Goal: Check status: Check status

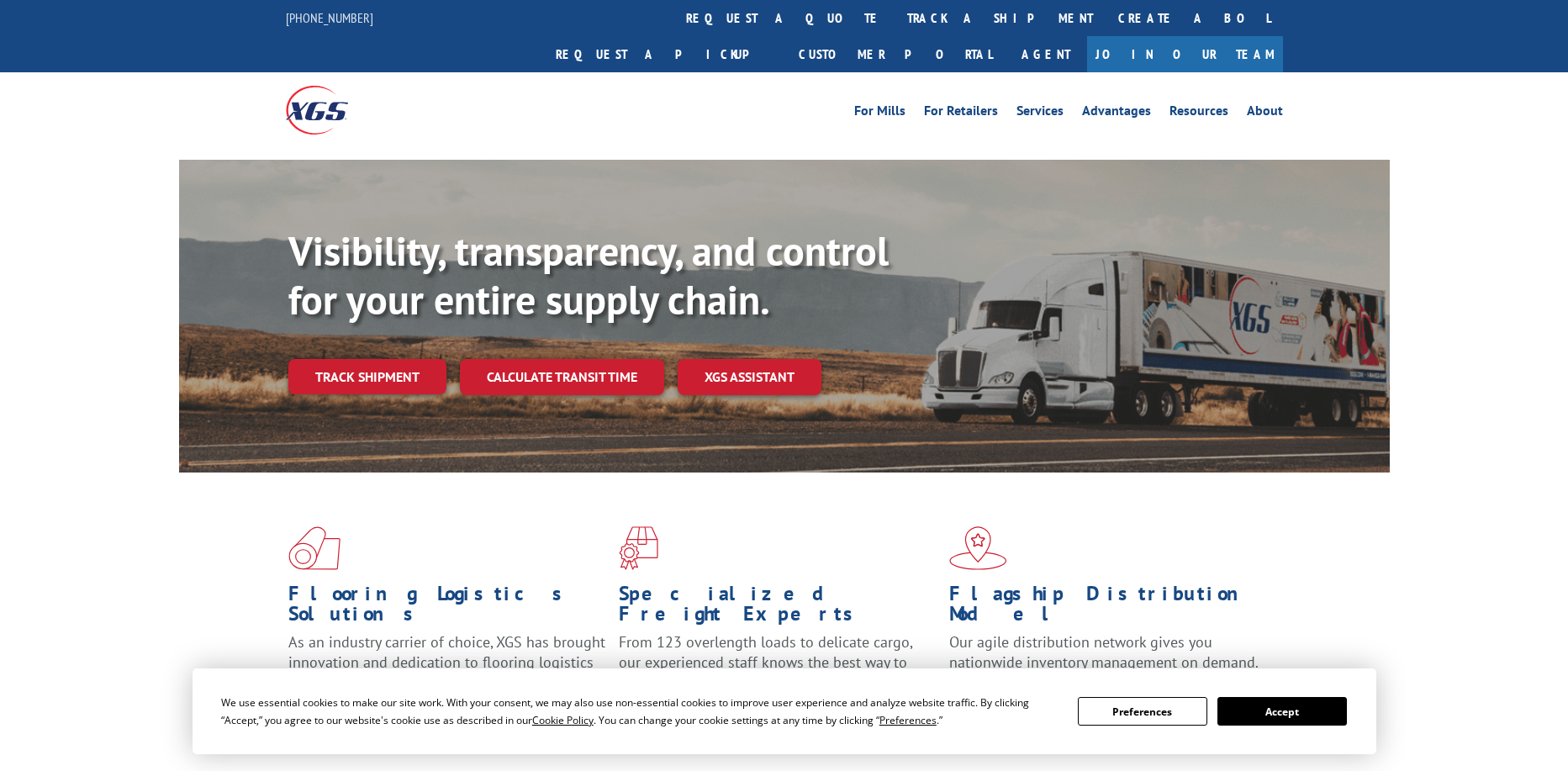
click at [370, 359] on div "Visibility, transparency, and control for your entire supply chain. Track shipm…" at bounding box center [840, 344] width 1102 height 235
click at [370, 359] on link "Track shipment" at bounding box center [368, 376] width 159 height 35
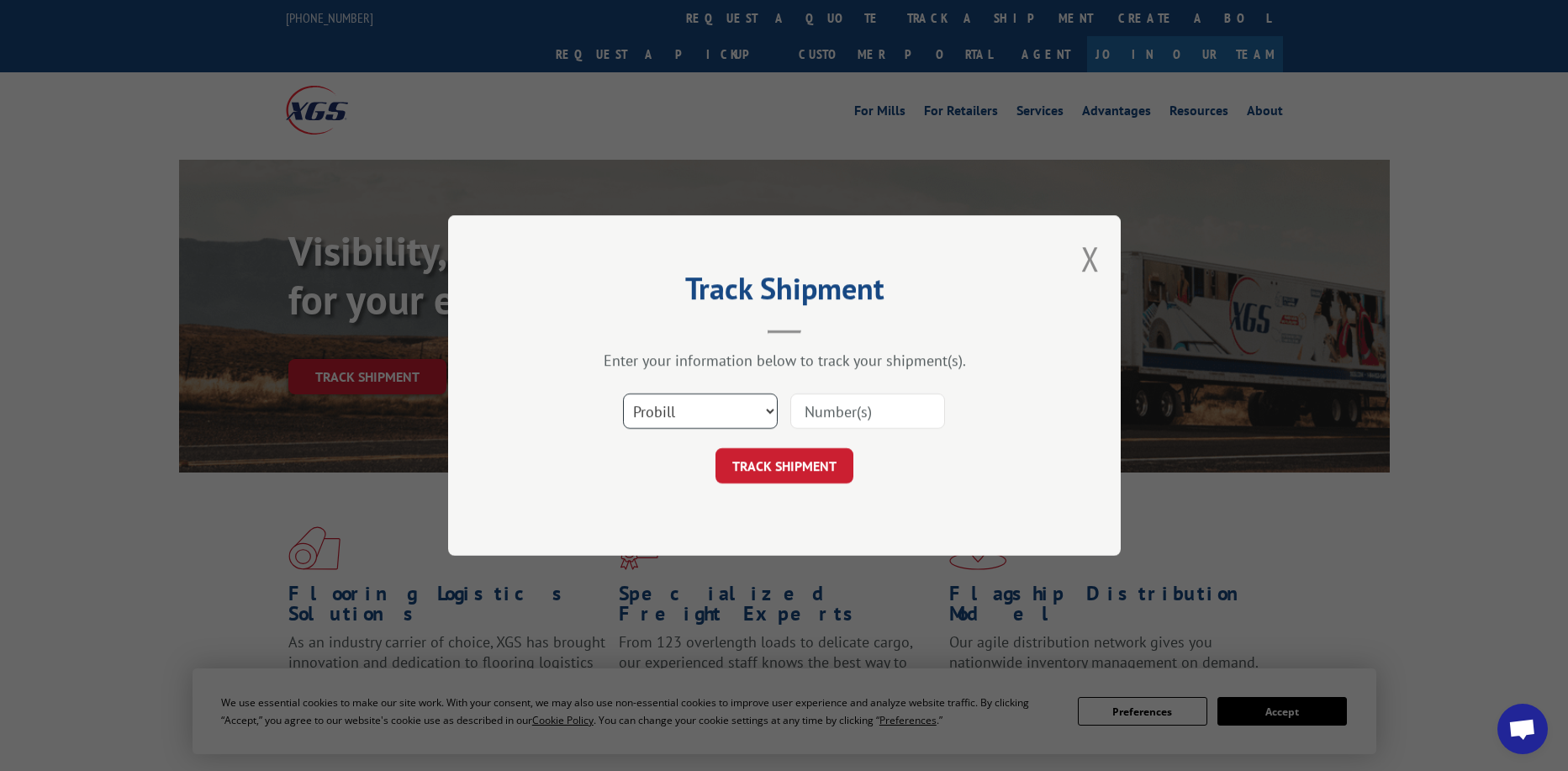
click at [692, 410] on select "Select category... Probill BOL PO" at bounding box center [700, 410] width 155 height 35
click at [840, 415] on input at bounding box center [868, 410] width 155 height 35
paste input "17501909"
type input "17501909"
click at [803, 472] on button "TRACK SHIPMENT" at bounding box center [784, 465] width 138 height 35
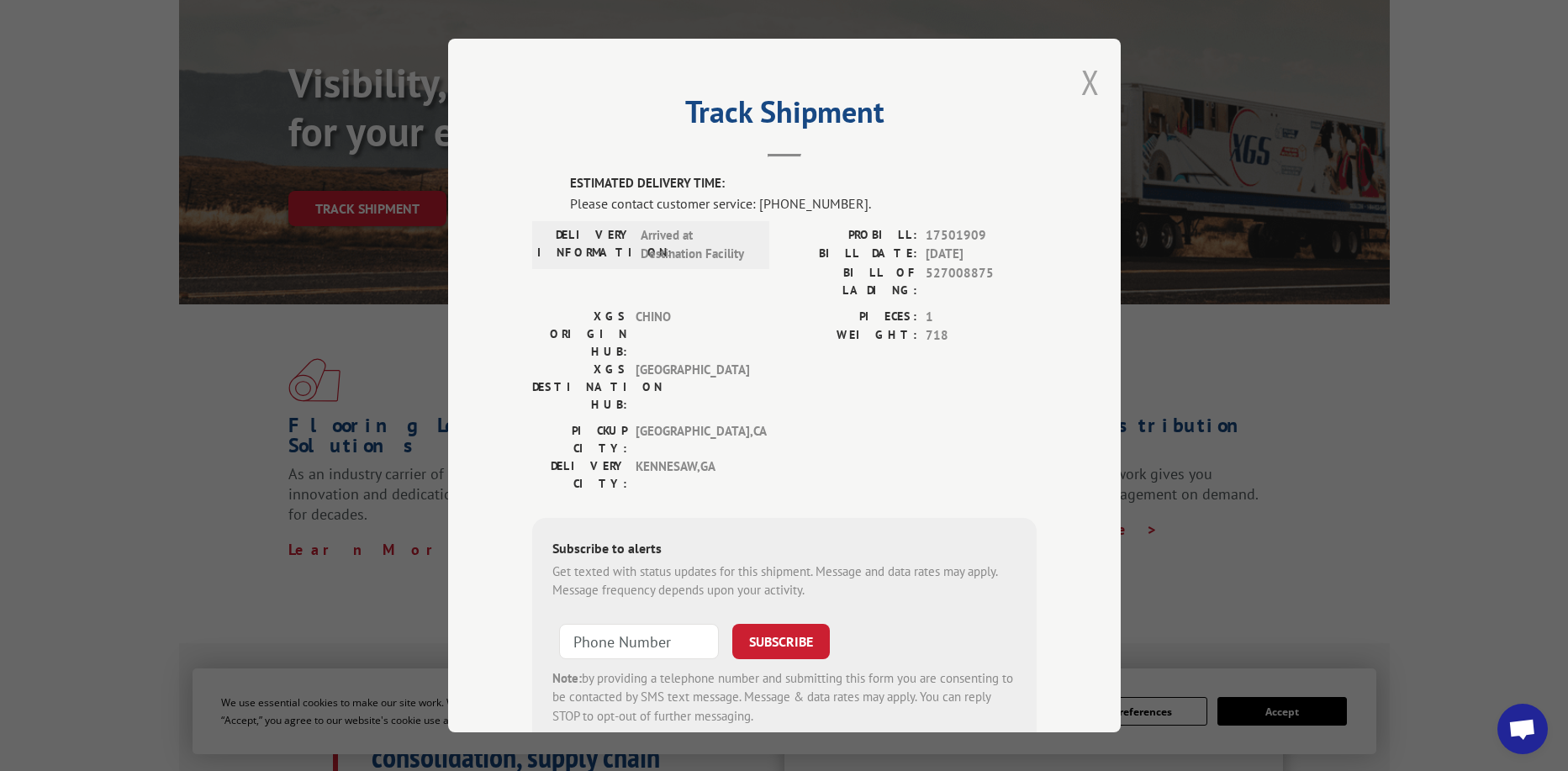
click at [1086, 90] on button "Close modal" at bounding box center [1091, 82] width 19 height 45
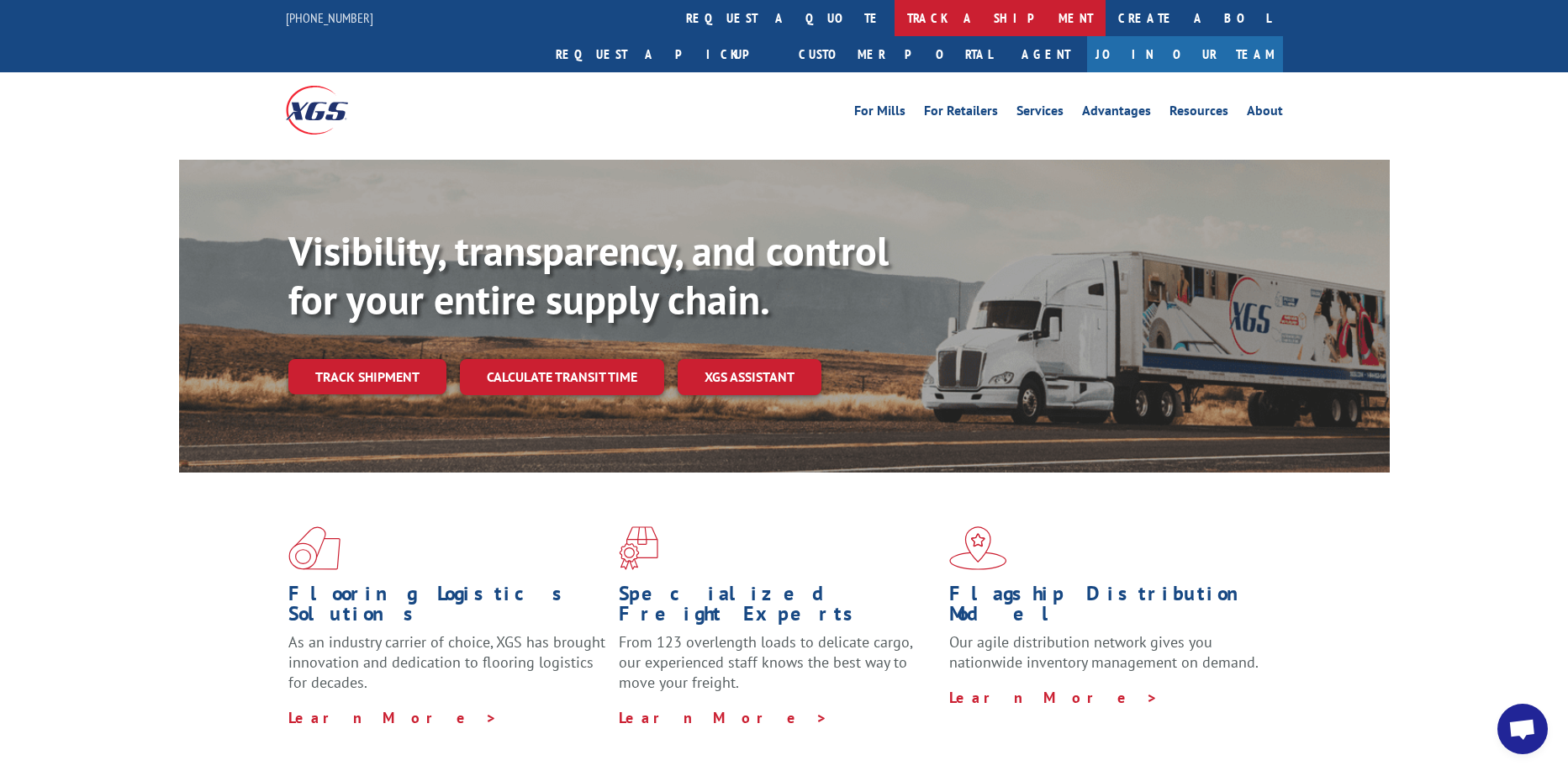
click at [895, 16] on link "track a shipment" at bounding box center [1000, 18] width 211 height 36
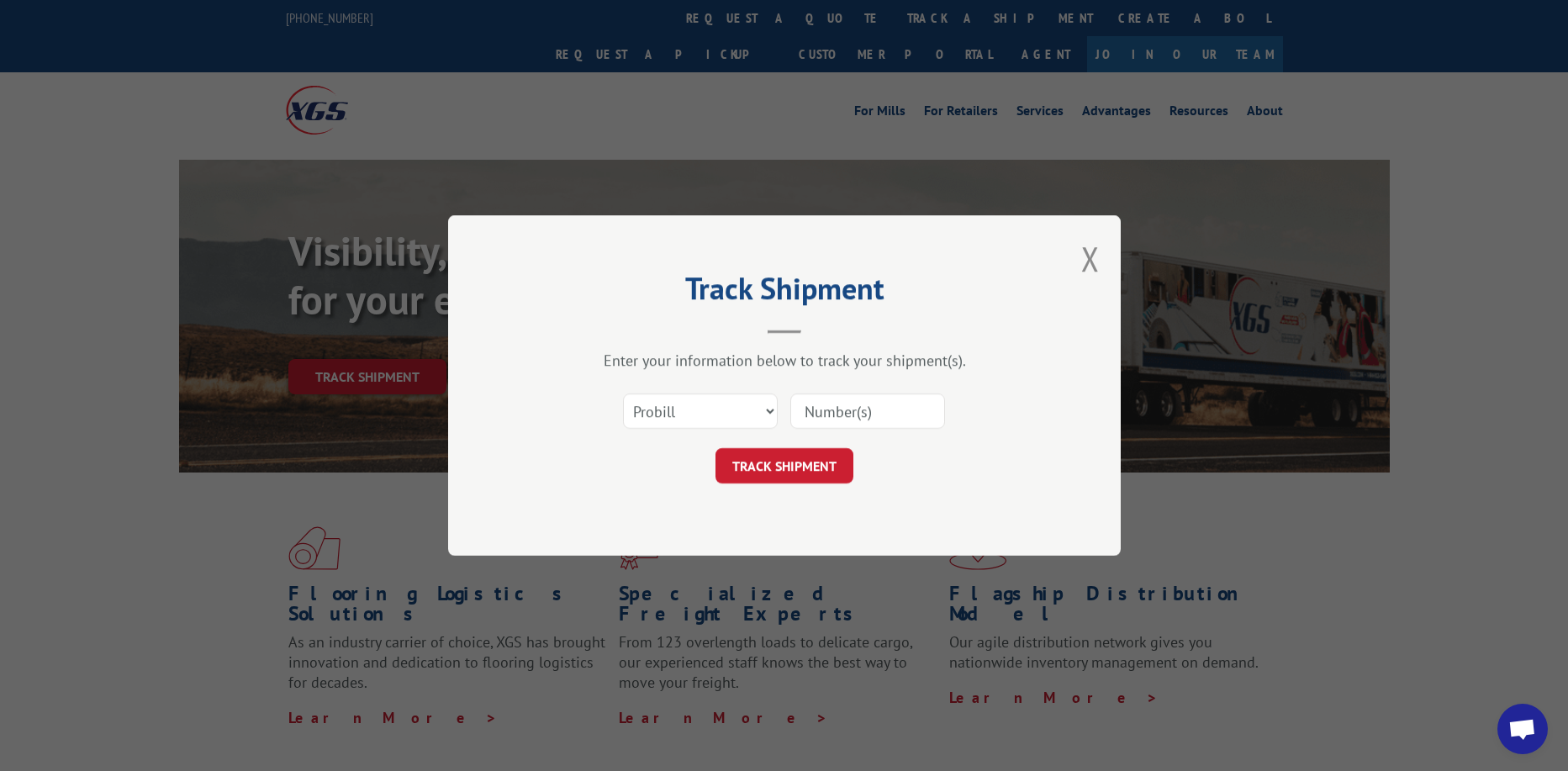
click at [855, 409] on input at bounding box center [868, 410] width 155 height 35
paste input "17501909"
type input "17501909"
click at [825, 463] on button "TRACK SHIPMENT" at bounding box center [784, 465] width 138 height 35
